Goal: Task Accomplishment & Management: Manage account settings

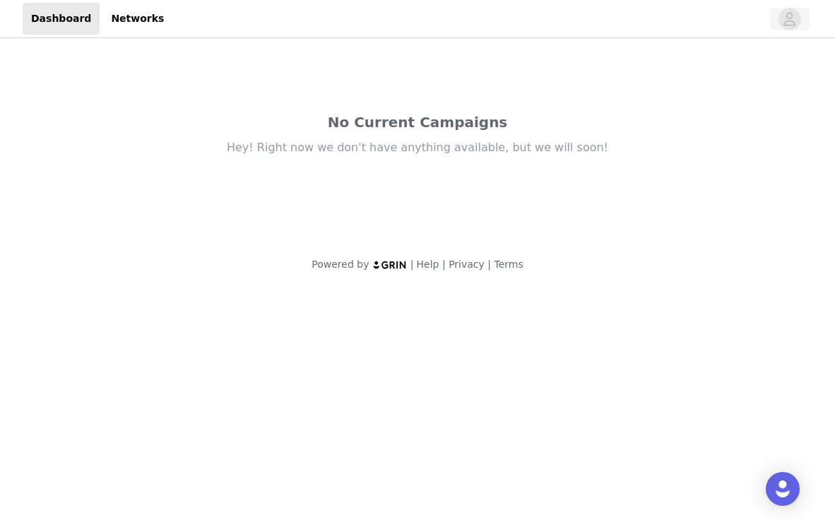
click at [785, 28] on icon "avatar" at bounding box center [788, 19] width 13 height 23
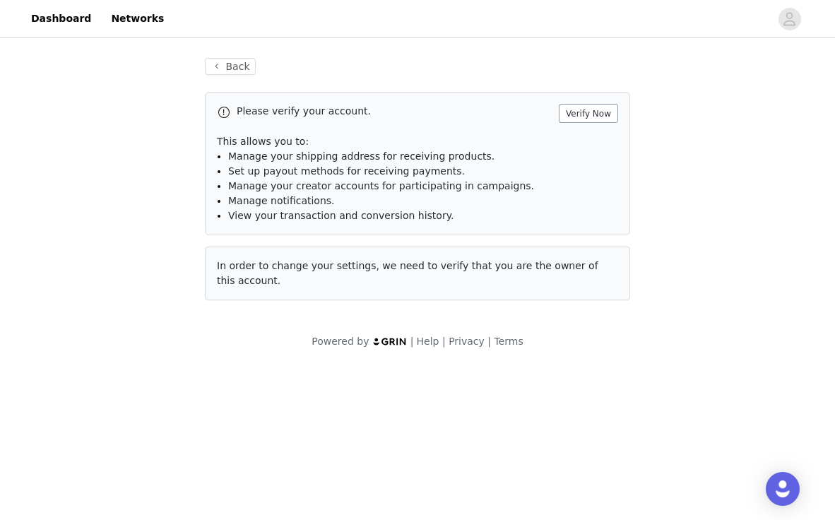
click at [601, 111] on button "Verify Now" at bounding box center [588, 113] width 59 height 19
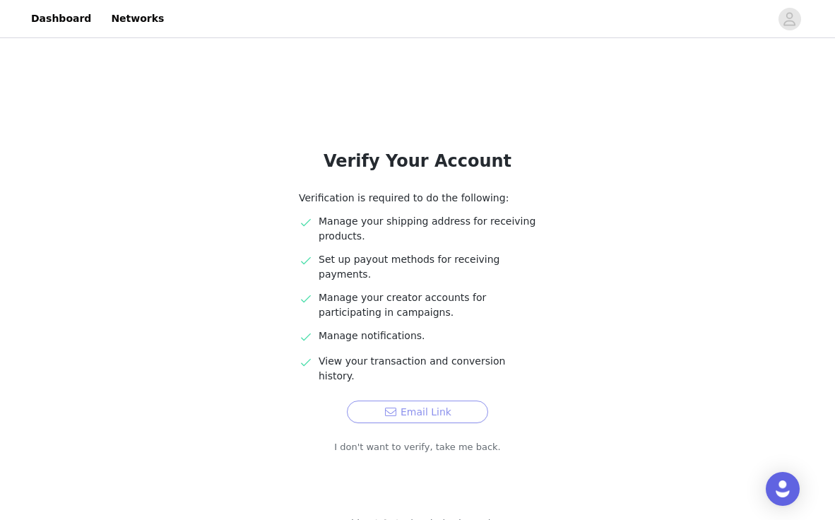
click at [462, 400] on button "Email Link" at bounding box center [417, 411] width 141 height 23
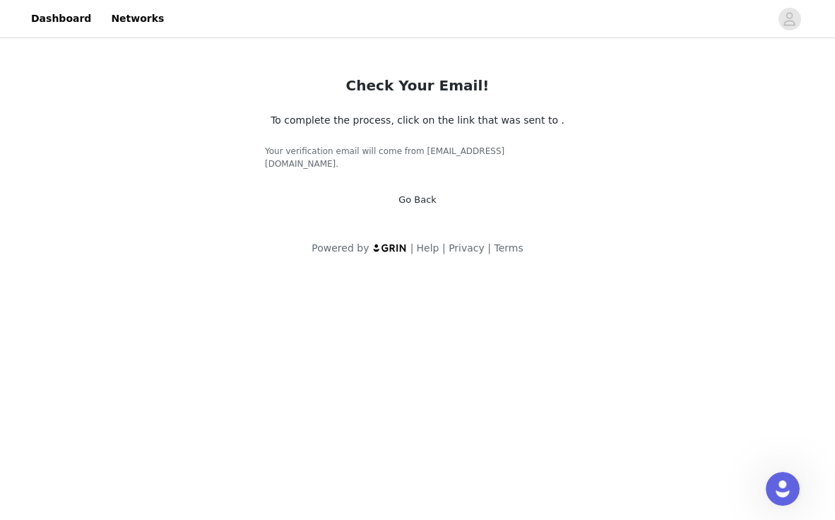
click at [421, 194] on link "Go Back" at bounding box center [417, 199] width 38 height 11
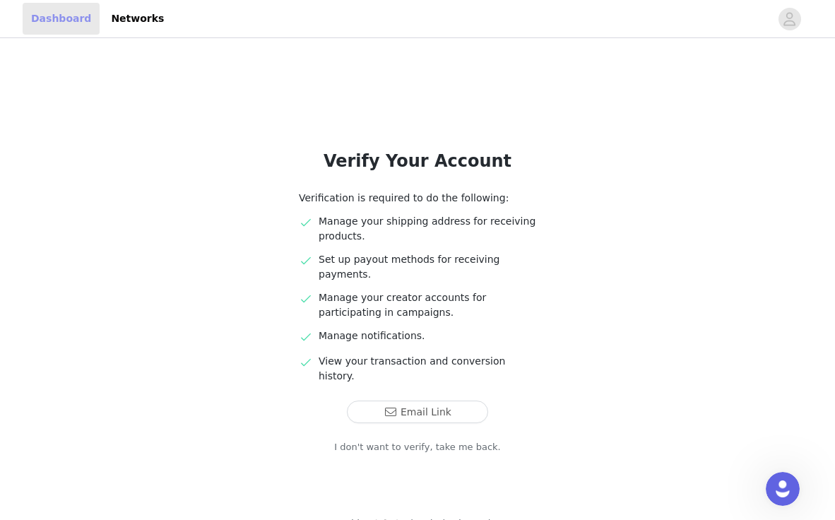
click at [46, 25] on link "Dashboard" at bounding box center [61, 19] width 77 height 32
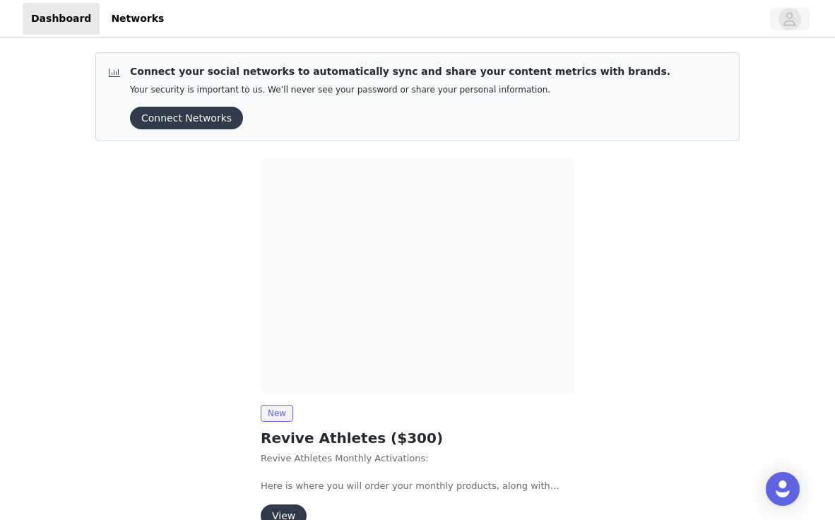
click at [778, 30] on button "button" at bounding box center [790, 19] width 40 height 23
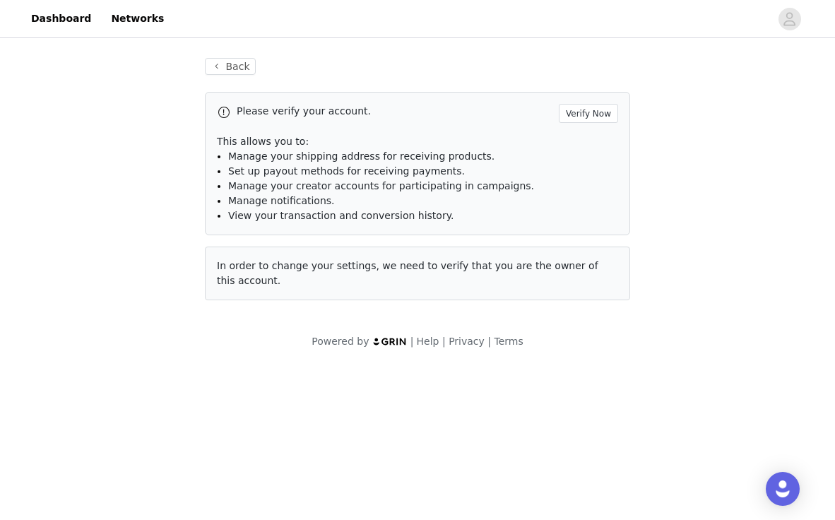
click at [233, 76] on div "Back Please verify your account. Verify Now This allows you to: Manage your shi…" at bounding box center [417, 179] width 459 height 276
click at [232, 69] on button "Back" at bounding box center [230, 66] width 51 height 17
click at [224, 69] on button "Back" at bounding box center [230, 66] width 51 height 17
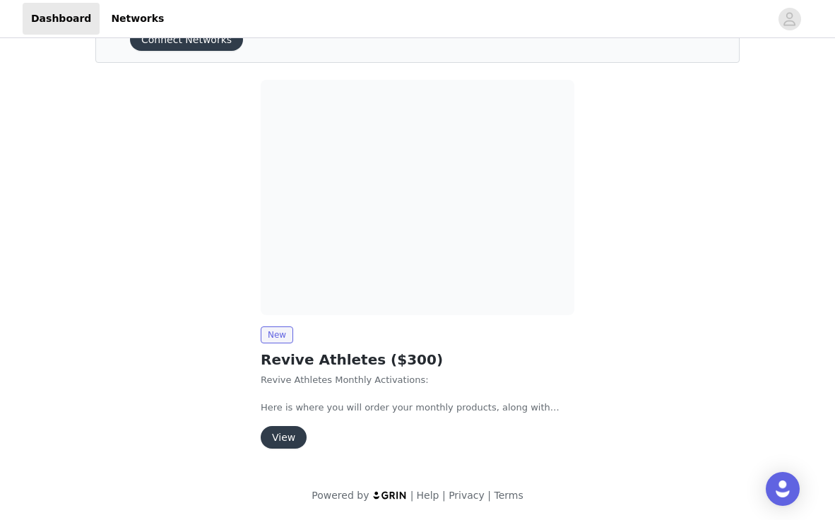
scroll to position [79, 0]
click at [285, 434] on button "View" at bounding box center [284, 437] width 46 height 23
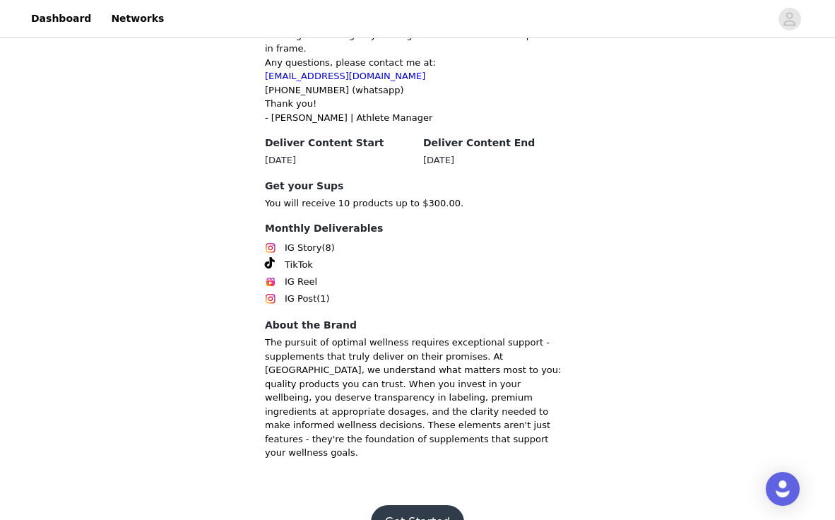
scroll to position [245, 0]
click at [410, 489] on footer "Get Started" at bounding box center [418, 523] width 184 height 68
click at [415, 506] on button "Get Started" at bounding box center [418, 523] width 94 height 34
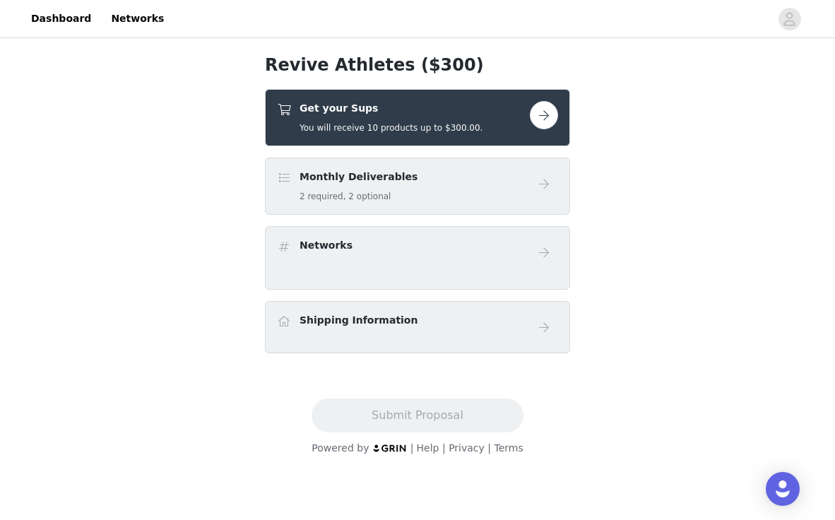
click at [535, 120] on button "button" at bounding box center [544, 115] width 28 height 28
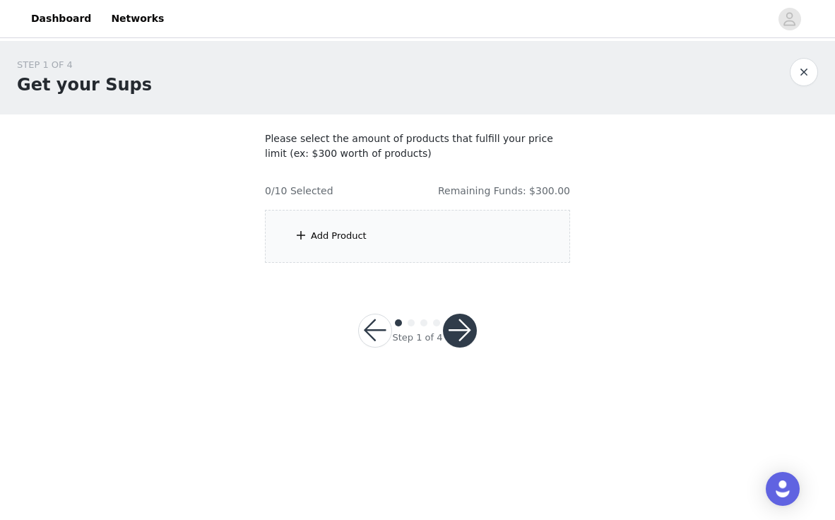
click at [463, 260] on div "Add Product" at bounding box center [417, 236] width 305 height 53
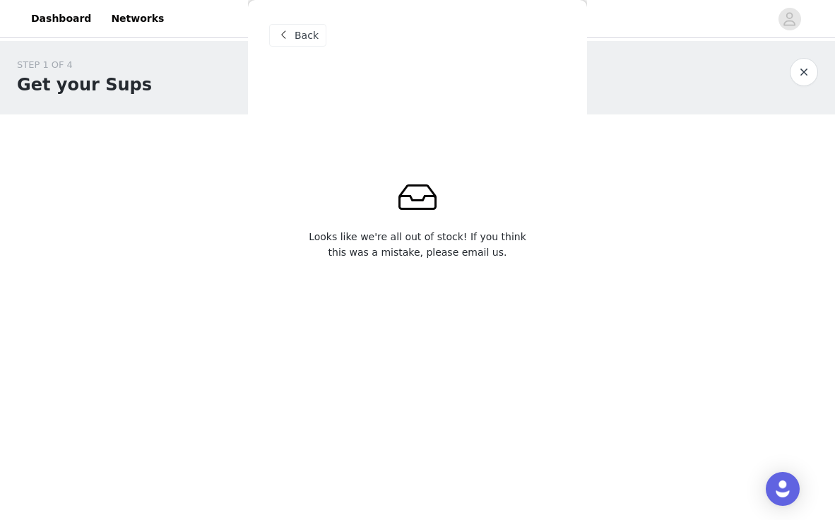
click at [304, 36] on span "Back" at bounding box center [306, 35] width 24 height 15
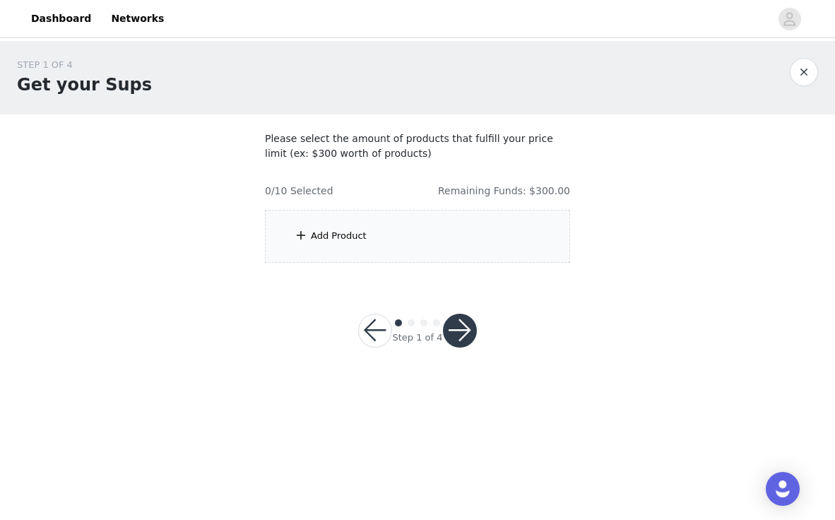
click at [403, 235] on div "Add Product" at bounding box center [417, 236] width 305 height 53
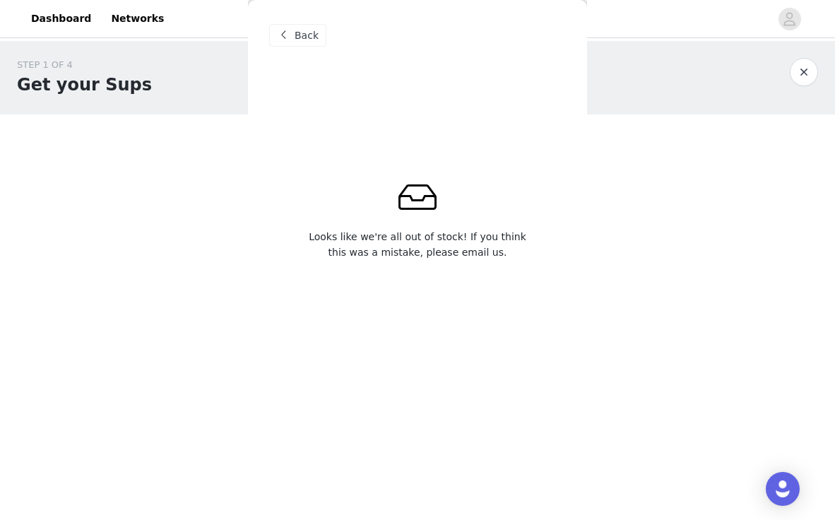
click at [298, 47] on div "Back" at bounding box center [417, 35] width 297 height 71
click at [302, 35] on span "Back" at bounding box center [306, 35] width 24 height 15
